Goal: Information Seeking & Learning: Check status

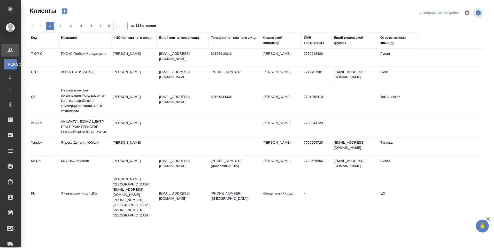
select select "RU"
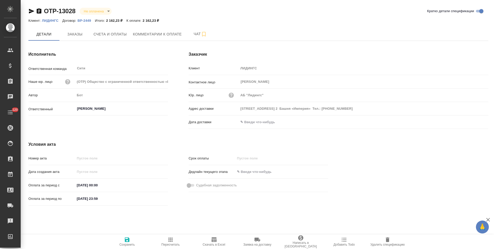
click at [83, 20] on p "ВР-2449" at bounding box center [86, 21] width 17 height 4
click at [39, 12] on icon "button" at bounding box center [39, 10] width 5 height 5
click at [83, 34] on span "Заказы" at bounding box center [75, 34] width 25 height 6
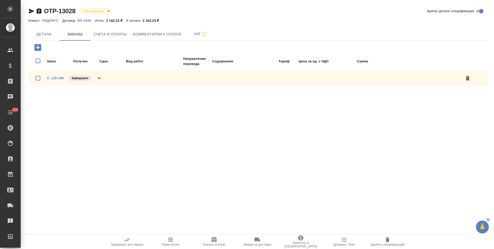
click at [102, 78] on icon at bounding box center [99, 78] width 6 height 6
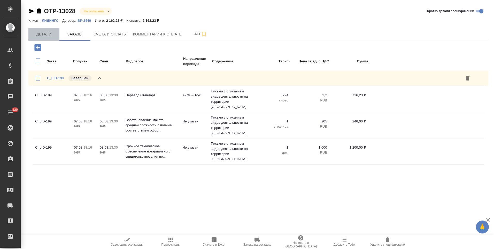
click at [45, 35] on span "Детали" at bounding box center [44, 34] width 25 height 6
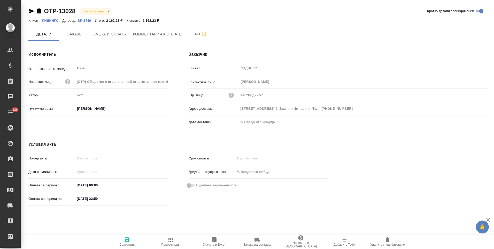
click at [167, 145] on div "Номер акта Дата создания акта Оплата за период с 08.08.2025 00:00 Оплата за пер…" at bounding box center [98, 180] width 160 height 74
click at [109, 36] on span "Счета и оплаты" at bounding box center [110, 34] width 33 height 6
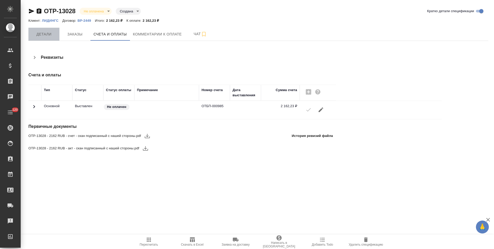
click at [45, 35] on span "Детали" at bounding box center [44, 34] width 25 height 6
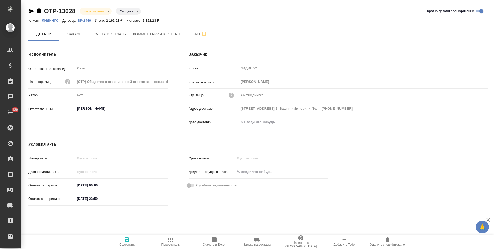
click at [263, 123] on input "text" at bounding box center [260, 121] width 45 height 7
click at [476, 121] on icon "button" at bounding box center [473, 122] width 6 height 6
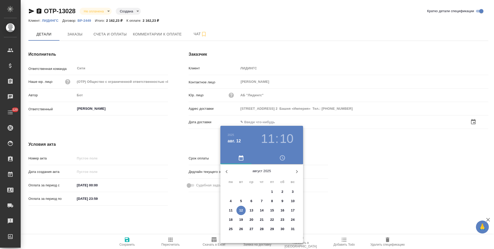
click at [243, 211] on p "12" at bounding box center [241, 209] width 4 height 5
type input "12.08.2025 11:10"
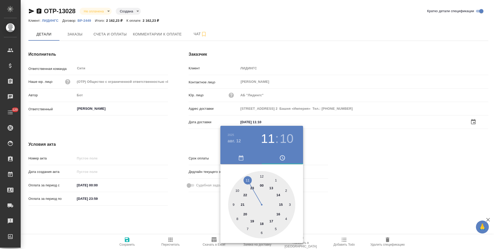
click at [199, 206] on div at bounding box center [247, 124] width 494 height 249
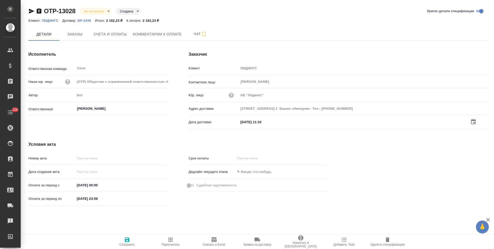
click at [125, 242] on icon "button" at bounding box center [127, 239] width 5 height 5
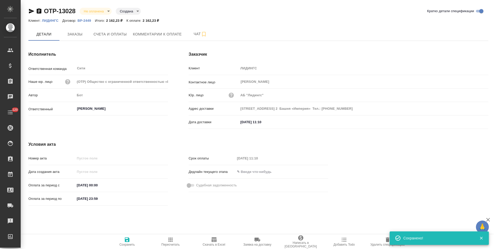
click at [171, 127] on div "Исполнитель Ответственная команда Сити ​ Наше юр. лицо (OTP) Общество с огранич…" at bounding box center [98, 91] width 160 height 100
click at [179, 139] on div "Условия акта Номер акта Дата создания акта Оплата за период с 08.08.2025 00:00 …" at bounding box center [178, 174] width 320 height 87
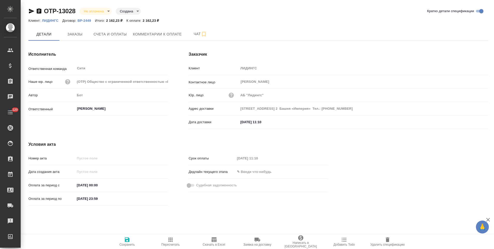
click at [177, 130] on div "Исполнитель Ответственная команда Сити ​ Наше юр. лицо (OTP) Общество с огранич…" at bounding box center [98, 91] width 160 height 100
click at [179, 111] on div "Заказчик Клиент ЛИДИНГС Контактное лицо Рожков Владислав ​ Юр. лицо АБ "Лидингс…" at bounding box center [338, 91] width 320 height 100
click at [175, 109] on div "Исполнитель Ответственная команда Сити ​ Наше юр. лицо (OTP) Общество с огранич…" at bounding box center [98, 91] width 160 height 100
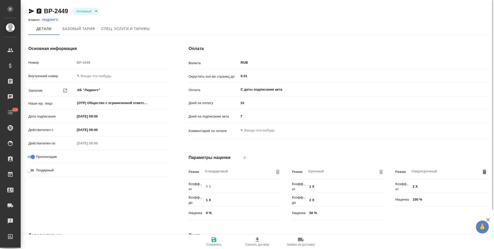
click at [169, 132] on div "Основная информация Номер ВР-2449 Внутренний номер Заказчик АБ "Лидингс" ​ Наше…" at bounding box center [98, 133] width 160 height 197
click at [180, 62] on div "Оплата Валюта RUB ​ Округлять кол-во страниц до 0.01 ​ Оплата С даты подписания…" at bounding box center [338, 133] width 320 height 197
click at [176, 105] on div "Основная информация Номер ВР-2449 Внутренний номер Заказчик АБ "Лидингс" ​ Наше…" at bounding box center [98, 133] width 160 height 197
click at [178, 83] on div "Основная информация Номер ВР-2449 Внутренний номер Заказчик АБ "Лидингс" ​ Наше…" at bounding box center [98, 133] width 160 height 197
